Goal: Information Seeking & Learning: Learn about a topic

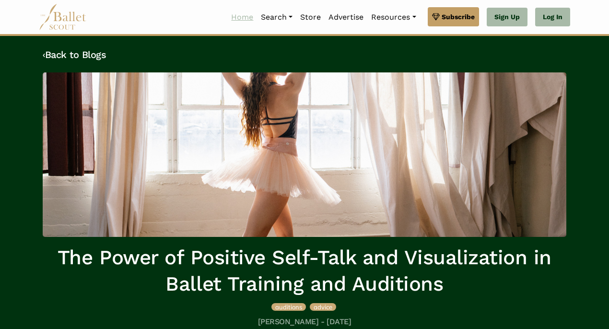
click at [242, 19] on link "Home" at bounding box center [242, 17] width 30 height 20
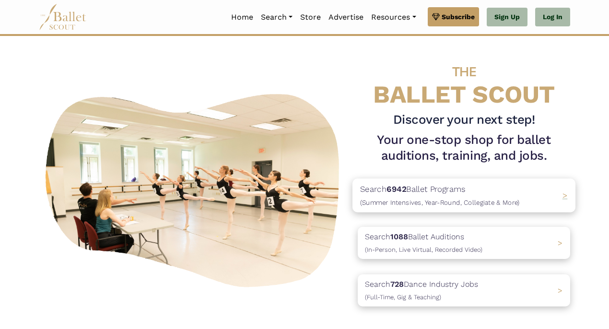
click at [454, 189] on p "Search 6942 Ballet Programs (Summer Intensives, Year-Round, Collegiate & More)" at bounding box center [440, 196] width 160 height 26
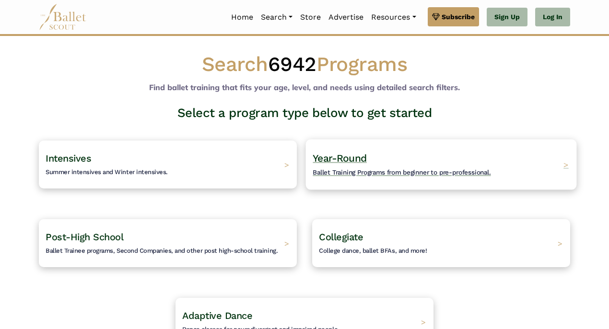
click at [445, 159] on h4 "Year-Round Ballet Training Programs from beginner to pre-professional." at bounding box center [402, 165] width 178 height 26
click at [379, 170] on span "Ballet Training Programs from beginner to pre-professional." at bounding box center [402, 172] width 178 height 8
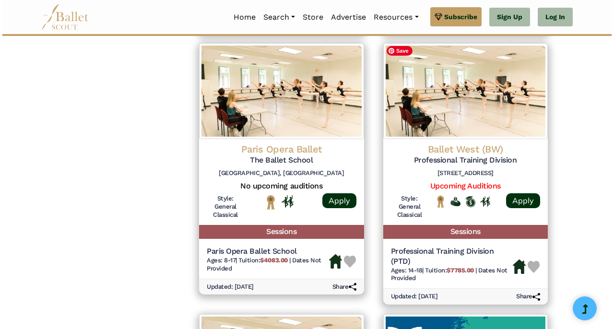
scroll to position [1002, 0]
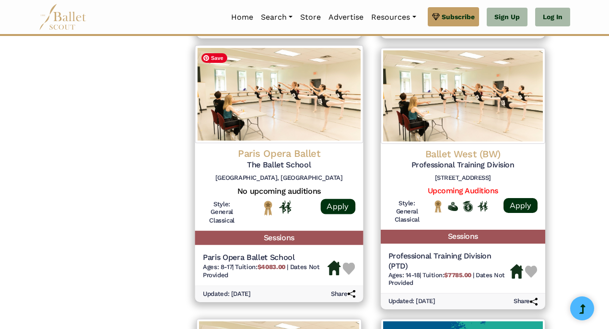
click at [256, 121] on img at bounding box center [279, 94] width 168 height 98
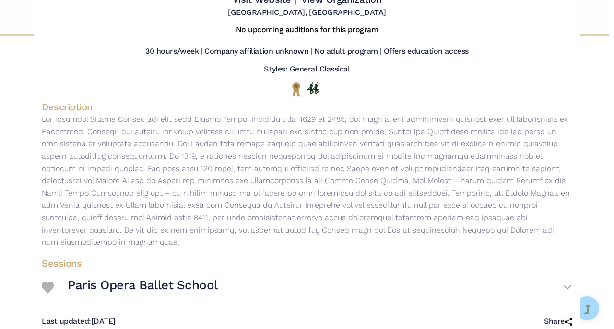
scroll to position [0, 0]
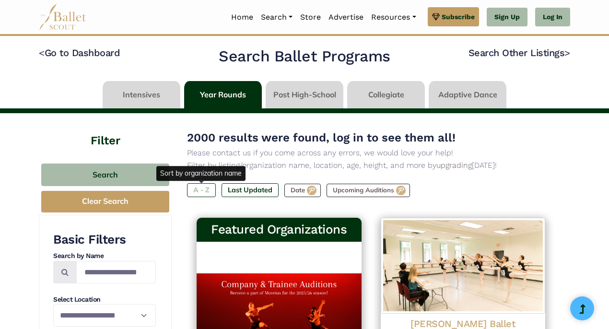
click at [209, 192] on label "A - Z" at bounding box center [201, 189] width 29 height 13
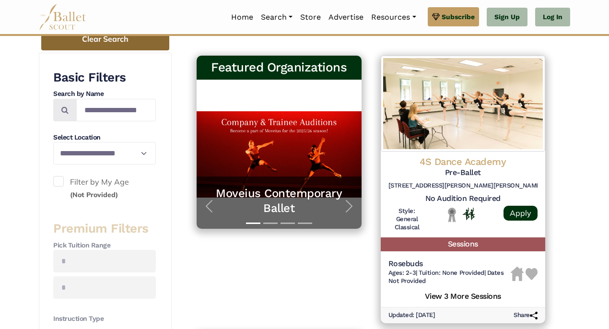
scroll to position [163, 0]
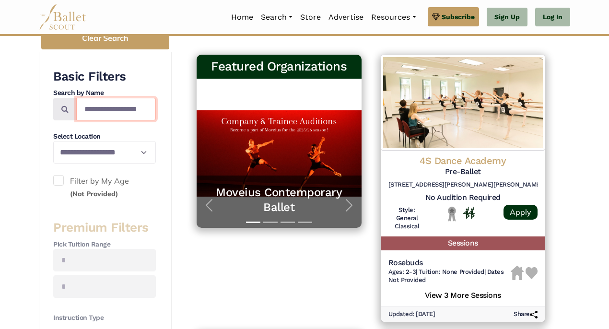
click at [108, 109] on input "Search by names..." at bounding box center [116, 109] width 80 height 23
type input "****"
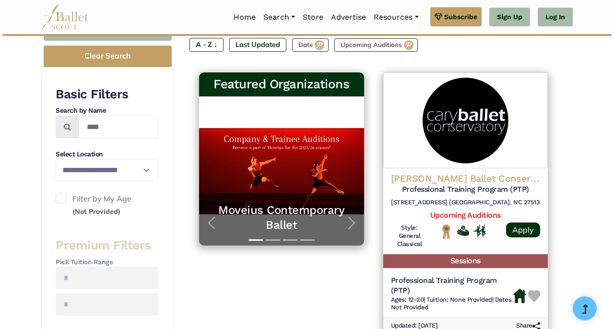
scroll to position [147, 0]
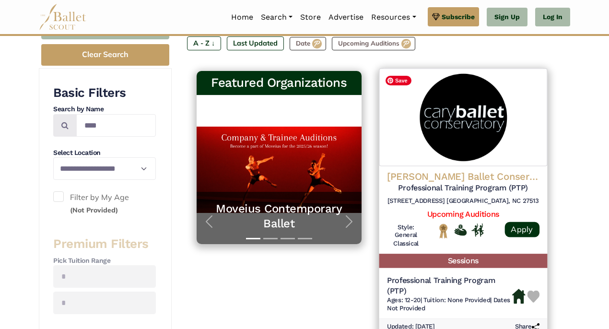
click at [493, 128] on img at bounding box center [463, 117] width 168 height 98
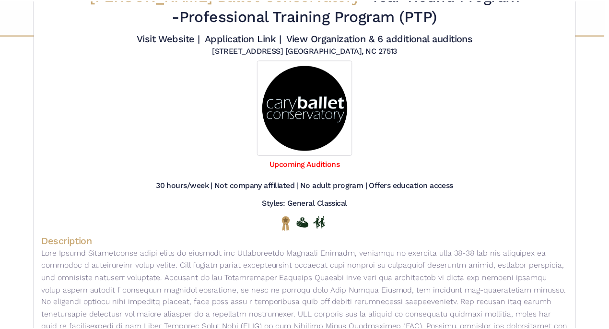
scroll to position [0, 0]
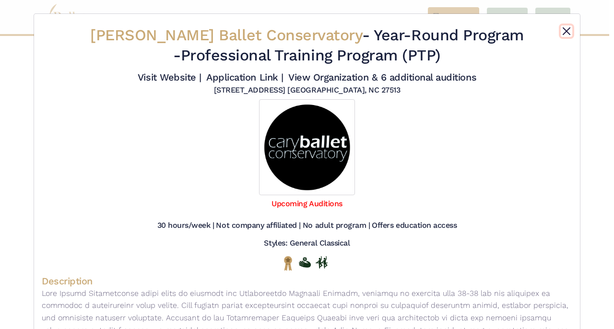
click at [565, 27] on button "Close" at bounding box center [567, 31] width 12 height 12
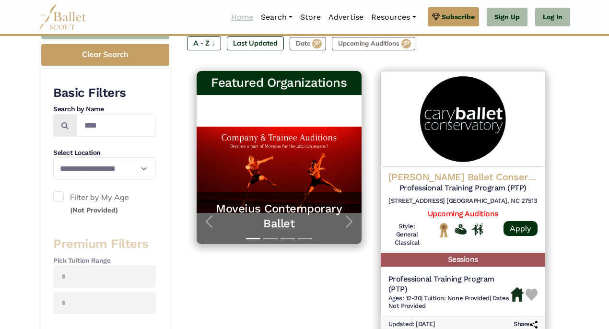
click at [234, 21] on link "Home" at bounding box center [242, 17] width 30 height 20
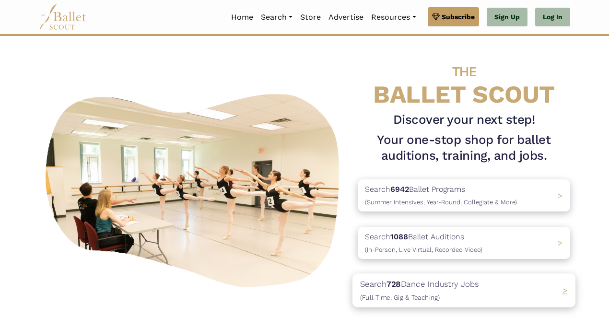
click at [438, 296] on span "(Full-Time, Gig & Teaching)" at bounding box center [400, 298] width 80 height 8
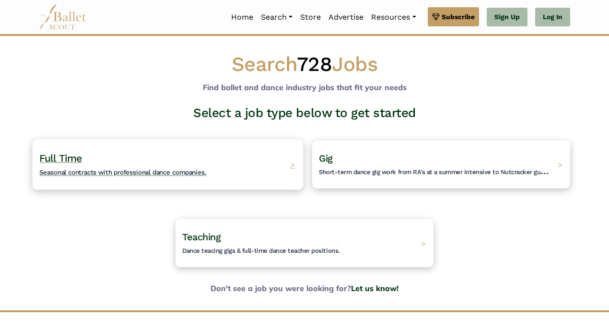
click at [273, 166] on div "Full Time Seasonal contracts with professional dance companies. >" at bounding box center [168, 164] width 271 height 50
